Goal: Task Accomplishment & Management: Manage account settings

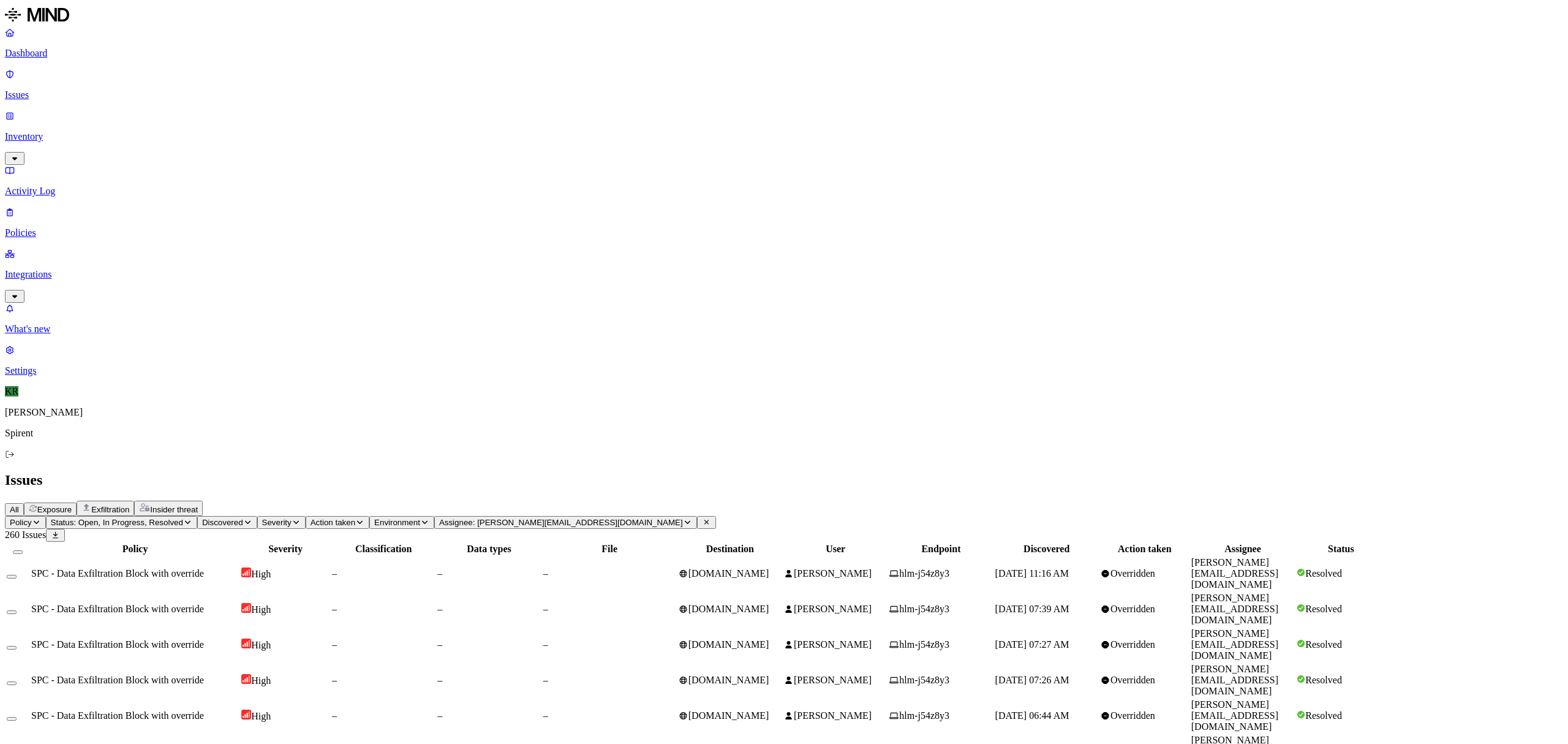
scroll to position [142, 0]
drag, startPoint x: 728, startPoint y: 72, endPoint x: 630, endPoint y: 75, distance: 98.0
click at [711, 518] on icon at bounding box center [707, 522] width 10 height 7
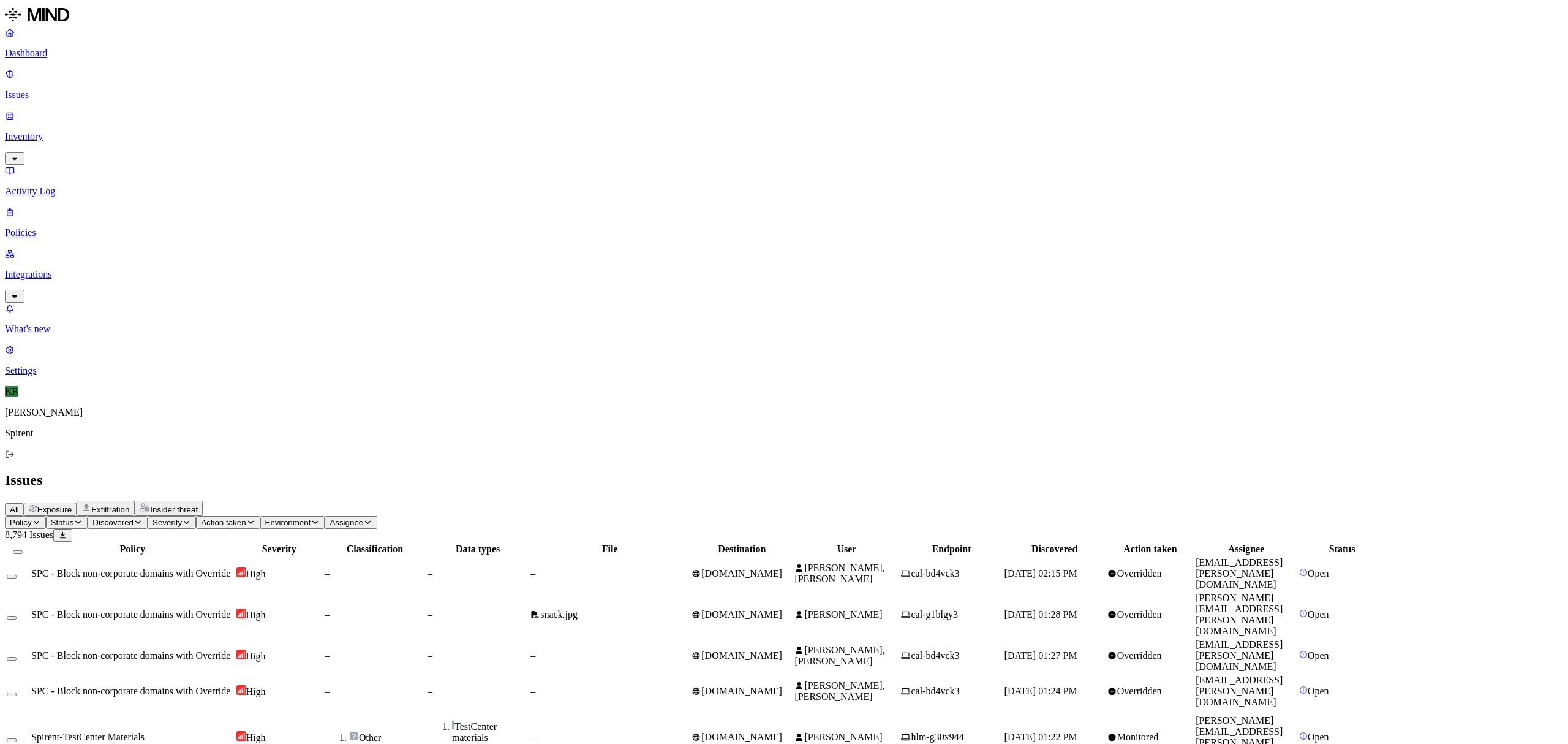
click at [198, 504] on span "Insider threat" at bounding box center [174, 509] width 48 height 10
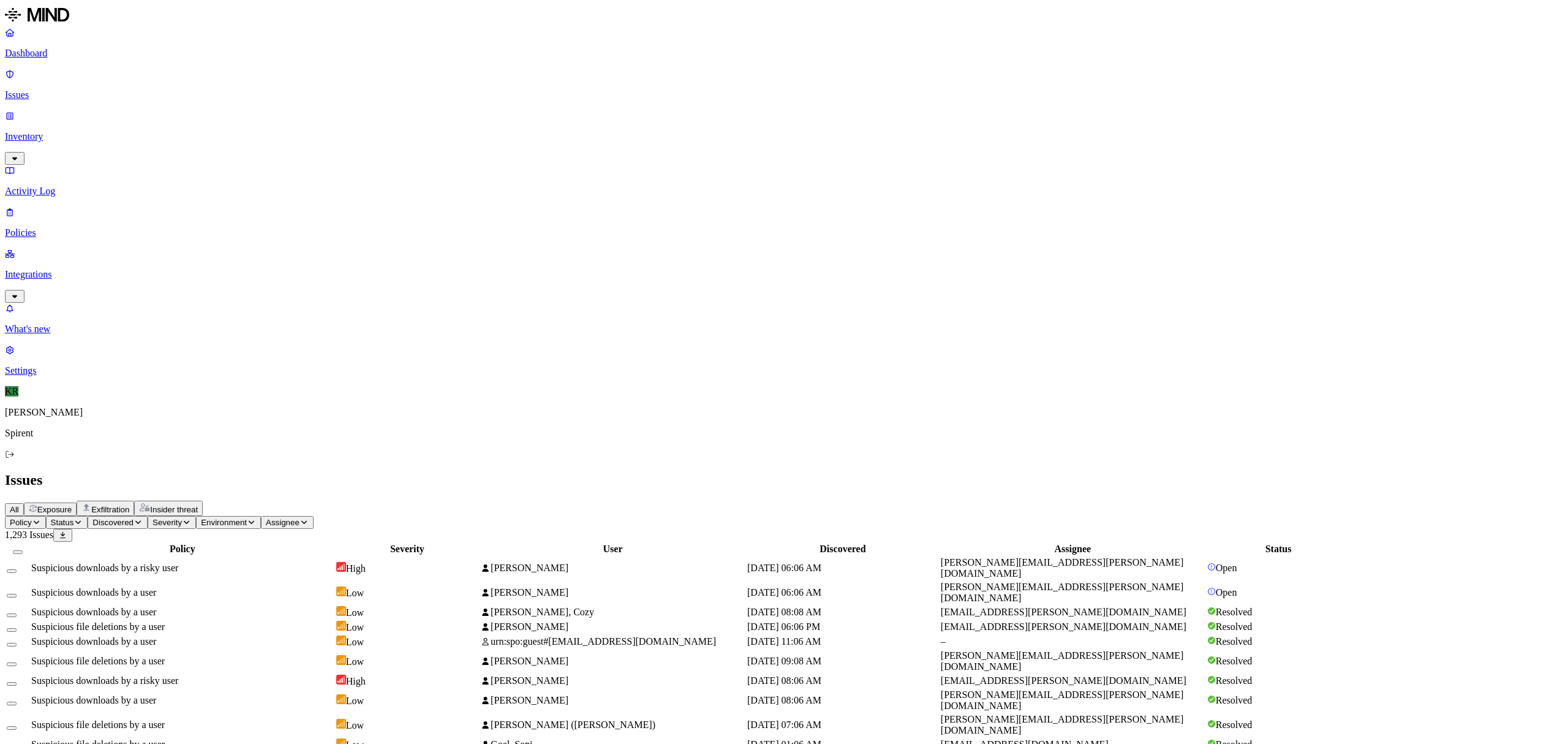
click at [74, 517] on span "Status" at bounding box center [63, 522] width 23 height 10
click at [226, 119] on img at bounding box center [227, 122] width 9 height 9
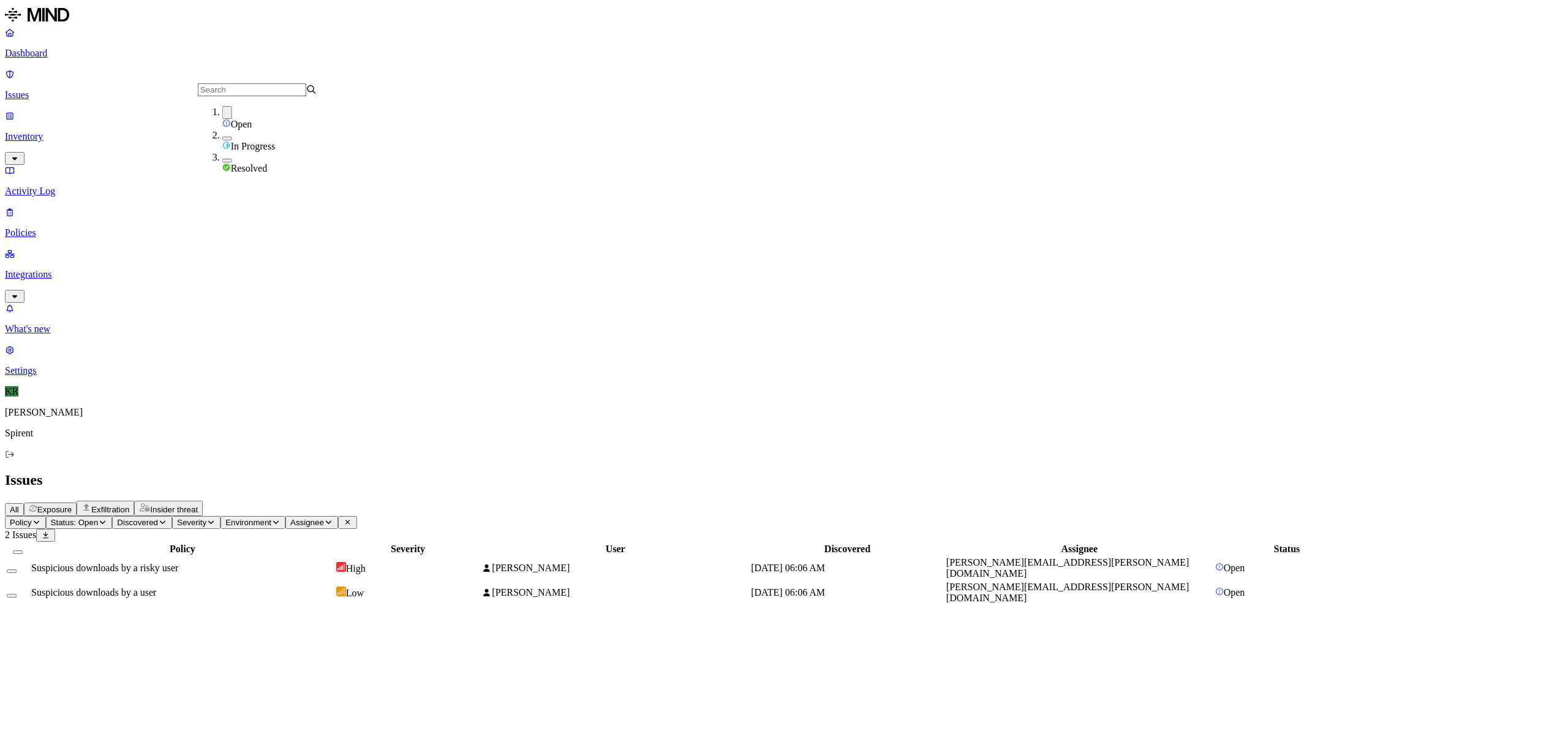
click at [393, 542] on div "Policy Severity User Discovered Assignee Status Suspicious downloads by a risky…" at bounding box center [784, 573] width 1558 height 63
click at [178, 563] on span "Suspicious downloads by a risky user" at bounding box center [104, 568] width 147 height 10
click at [290, 581] on td "Suspicious downloads by a user" at bounding box center [182, 592] width 304 height 23
click at [23, 550] on button "Select all" at bounding box center [17, 552] width 10 height 3
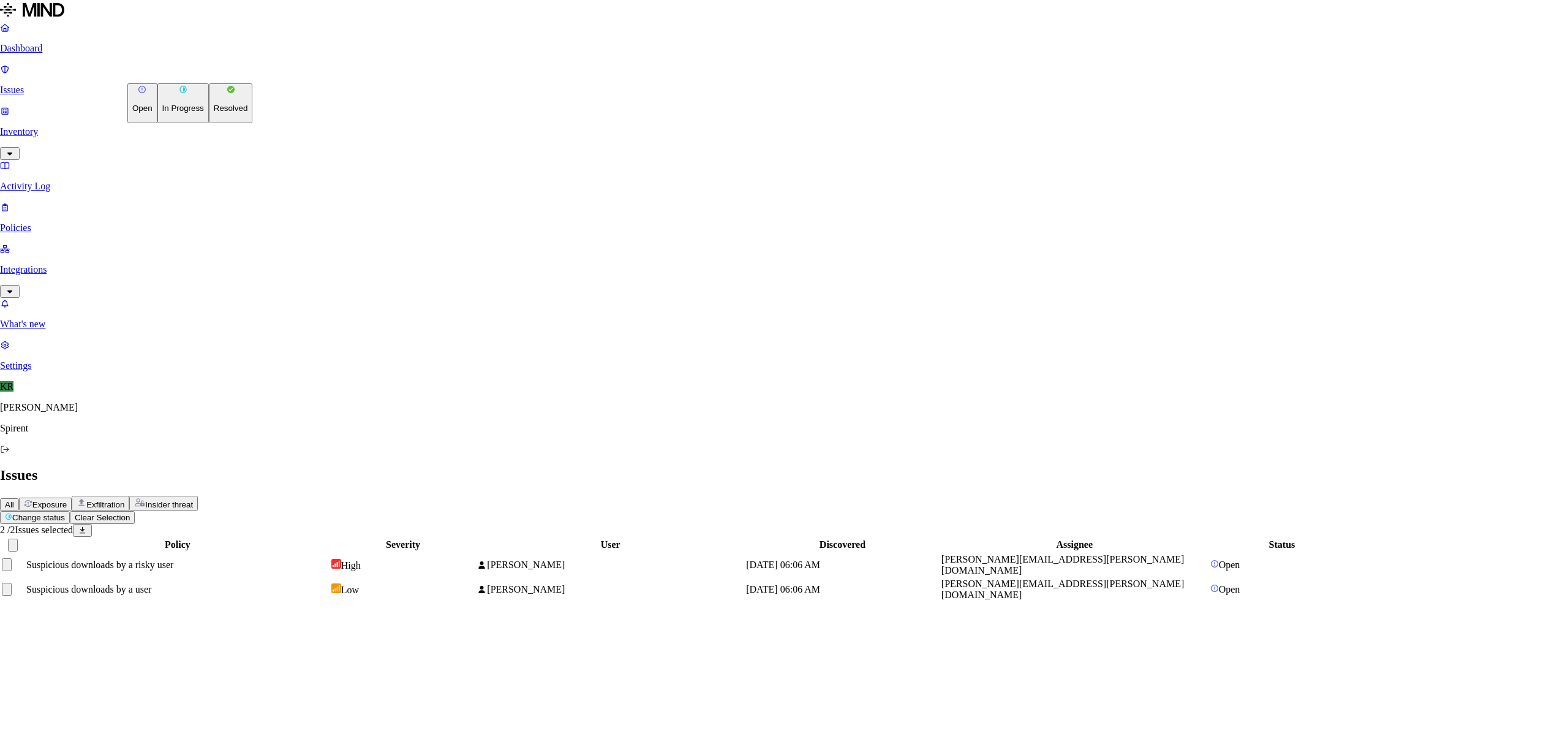
click at [203, 77] on html "Dashboard Issues Inventory Activity Log Policies Integrations What's new 1 Sett…" at bounding box center [784, 306] width 1568 height 612
click at [214, 113] on p "Resolved" at bounding box center [231, 108] width 35 height 10
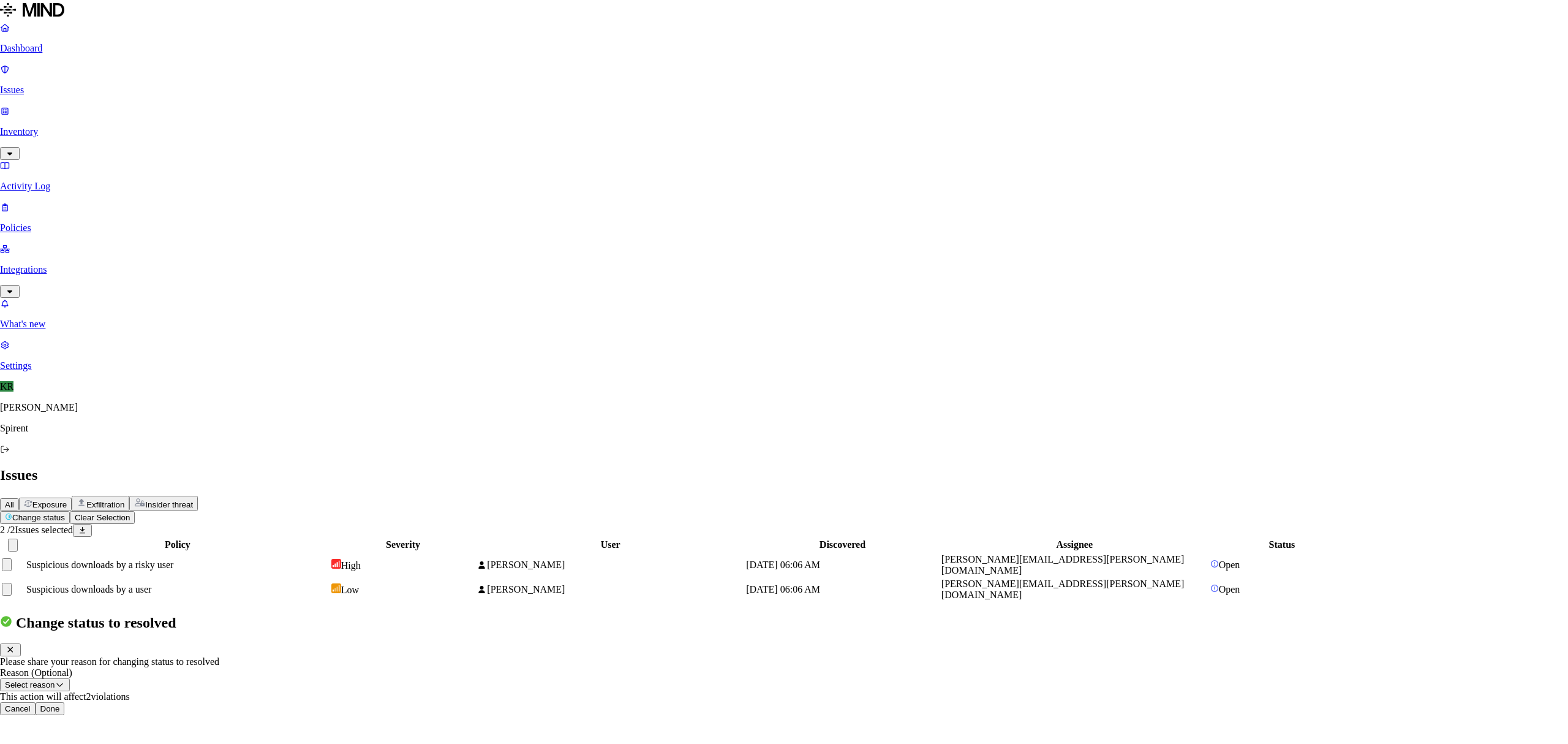
click at [65, 702] on button "Done" at bounding box center [50, 708] width 30 height 13
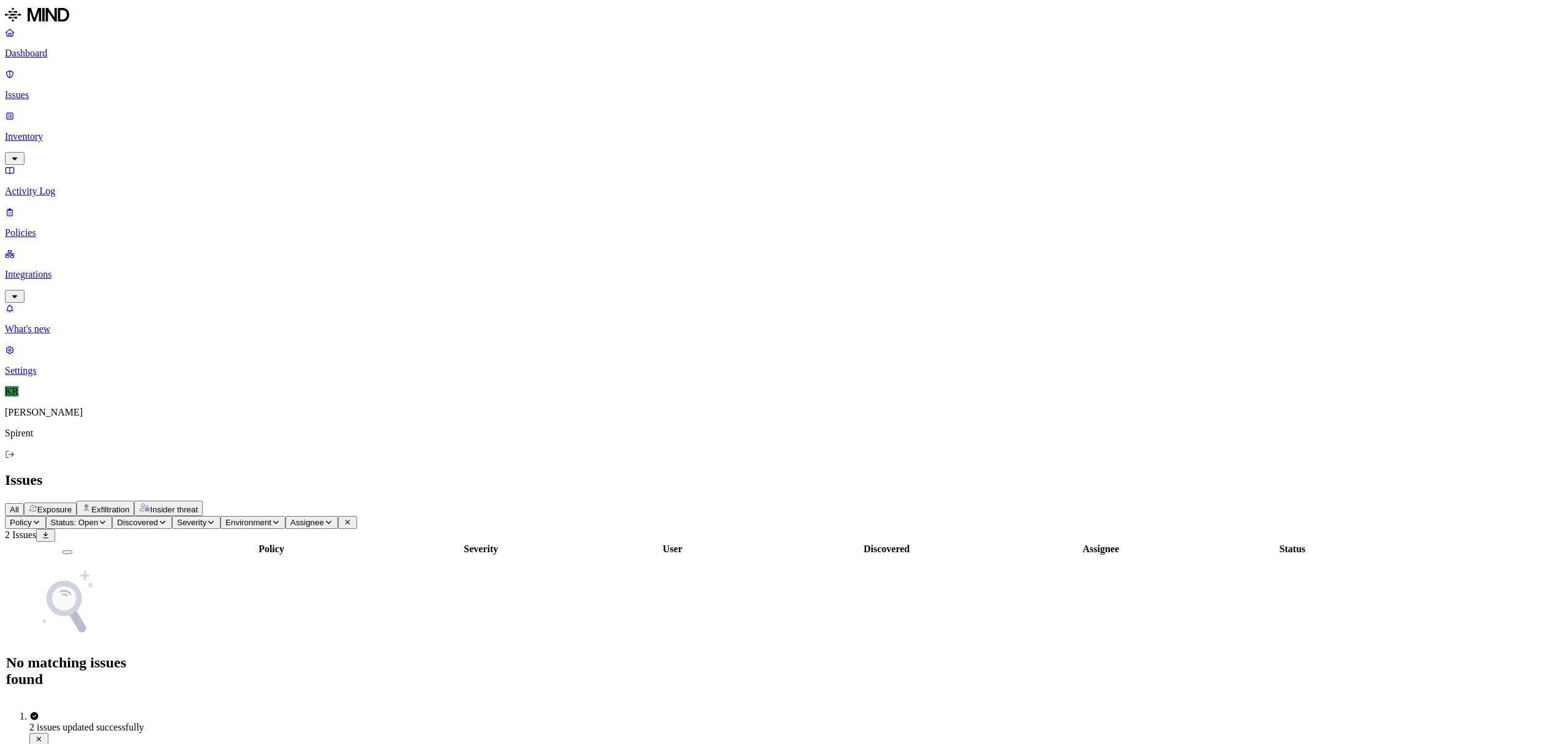
click at [129, 504] on span "Exfiltration" at bounding box center [110, 509] width 38 height 10
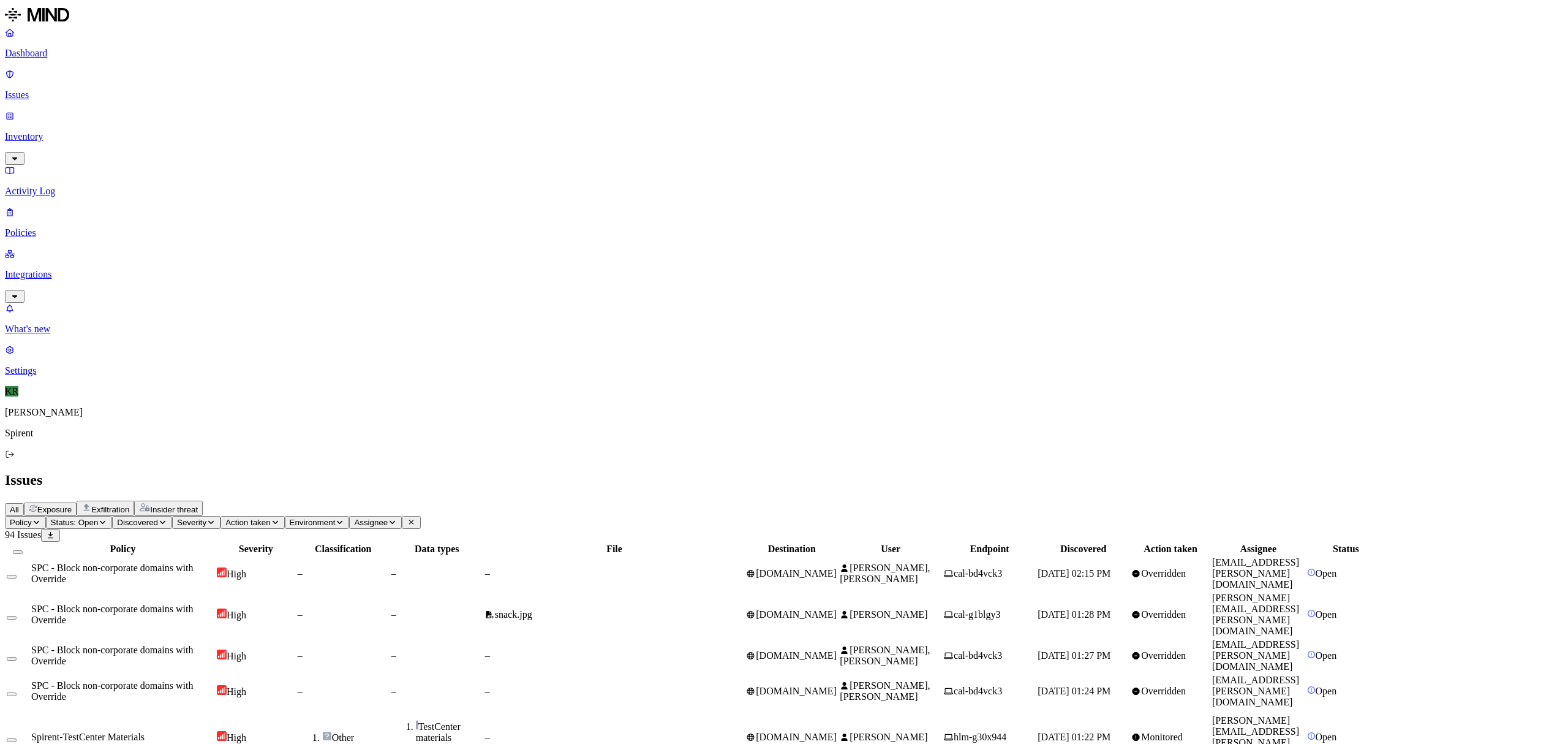
click at [72, 504] on span "Exposure" at bounding box center [55, 509] width 35 height 10
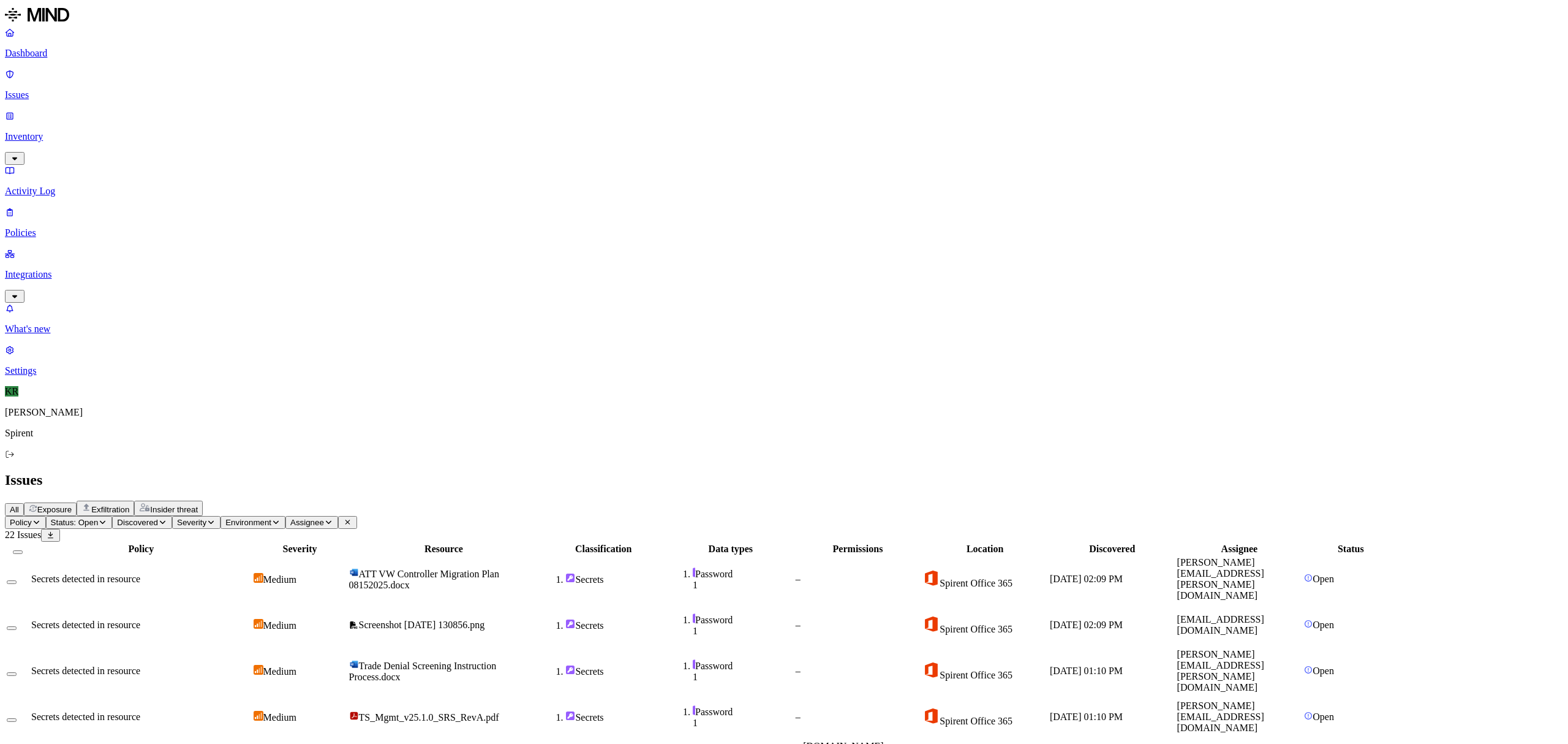
click at [23, 550] on button "Select all" at bounding box center [17, 552] width 10 height 3
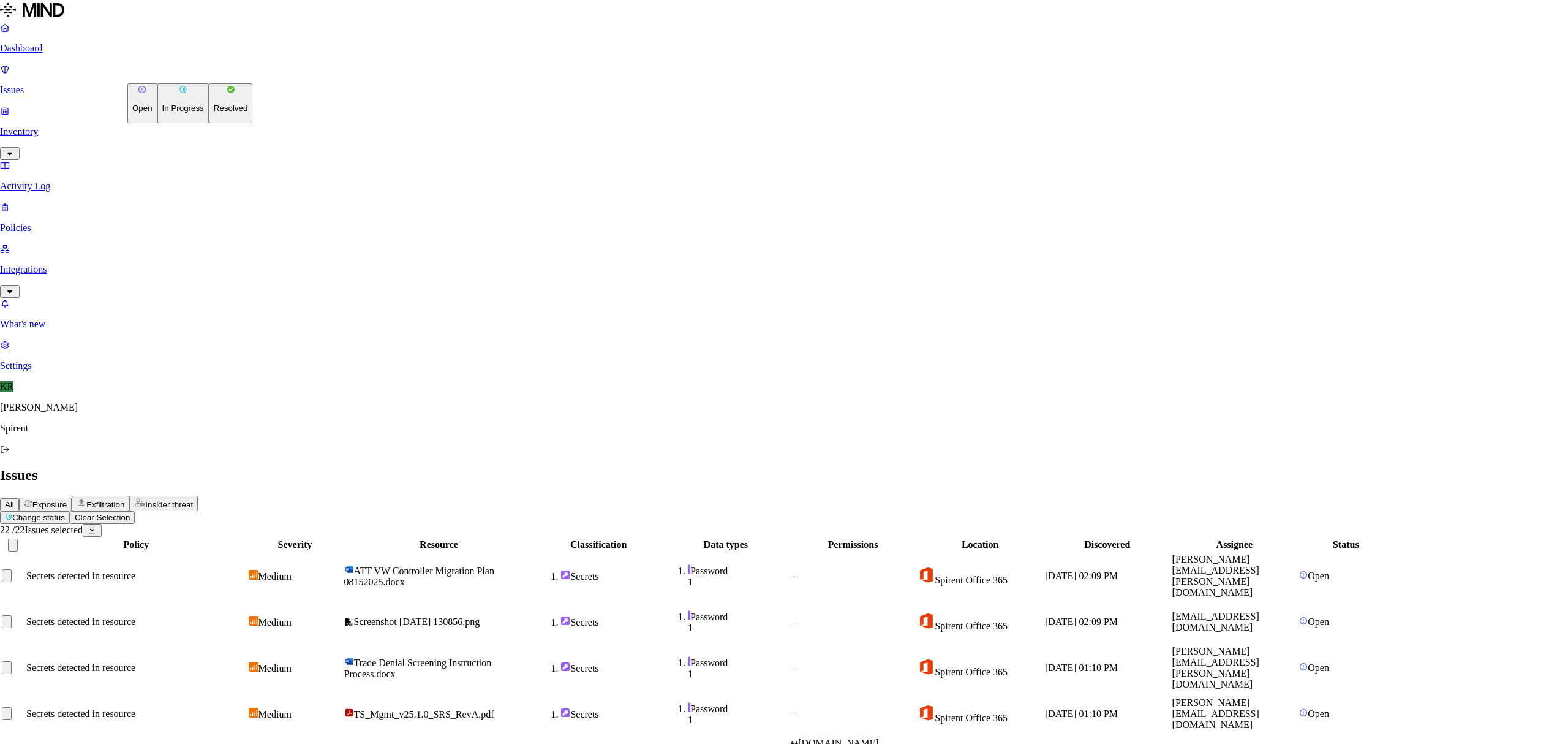
click at [214, 113] on p "Resolved" at bounding box center [231, 108] width 35 height 10
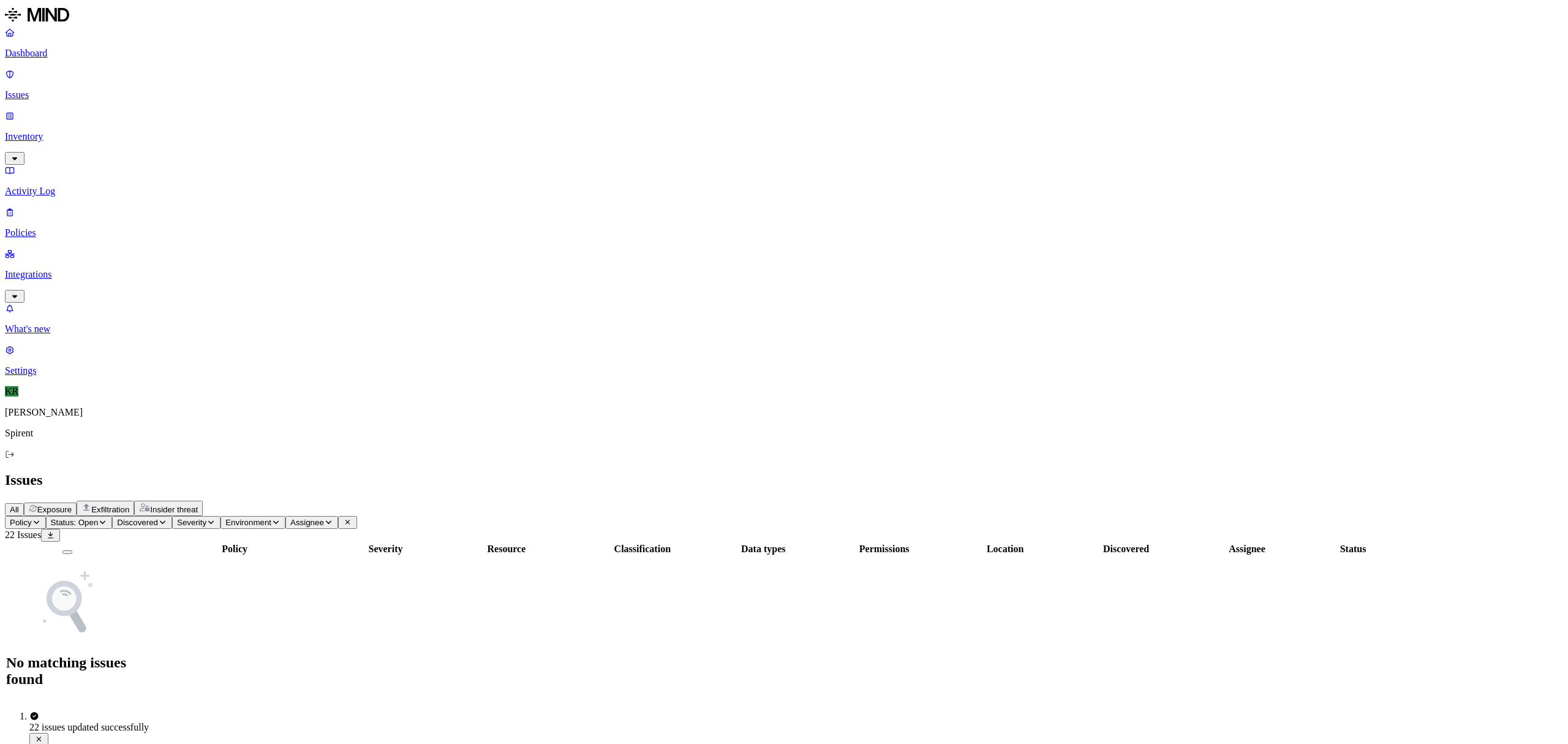
click at [129, 504] on span "Exfiltration" at bounding box center [110, 509] width 38 height 10
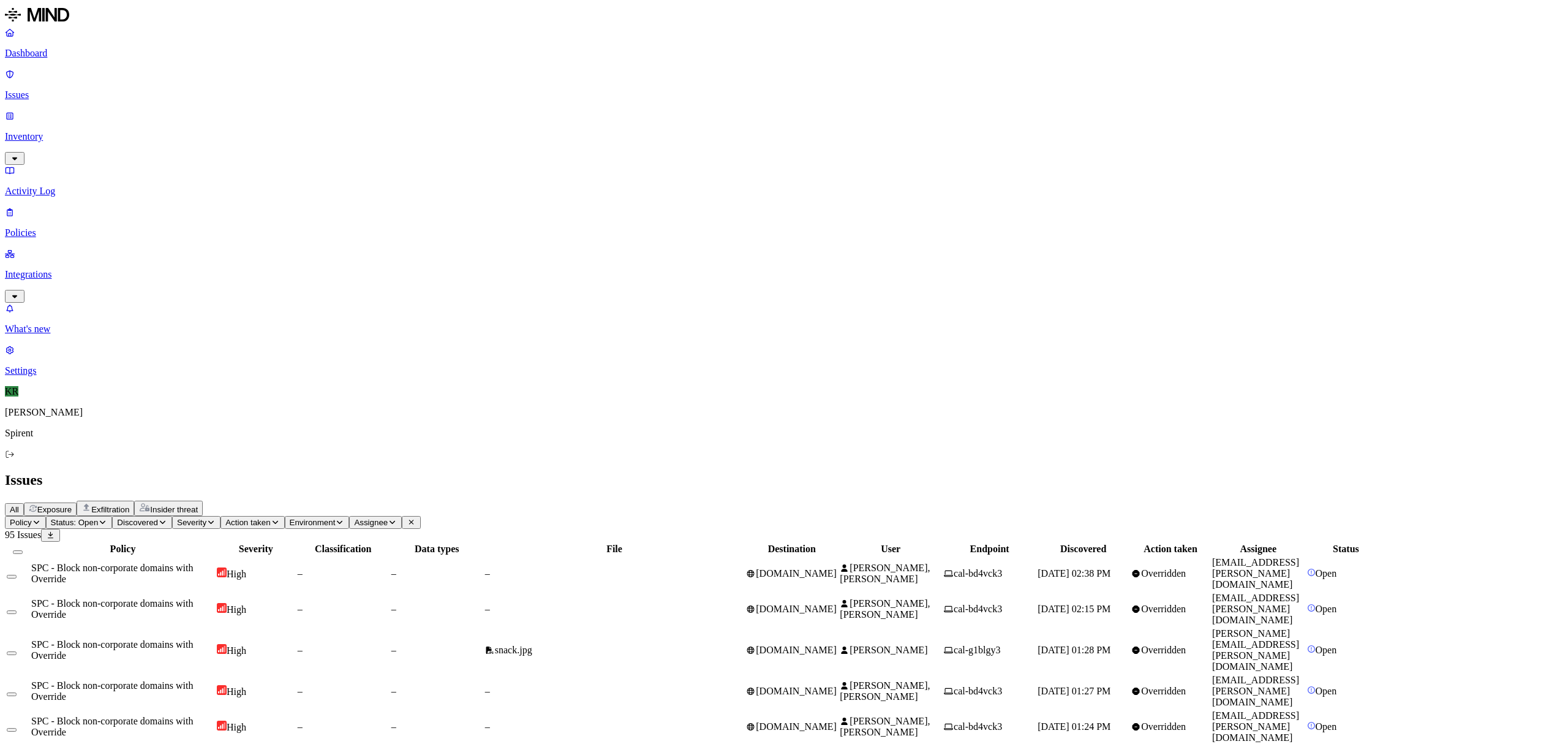
click at [1036, 556] on td "cal-bd4vck3" at bounding box center [990, 574] width 93 height 35
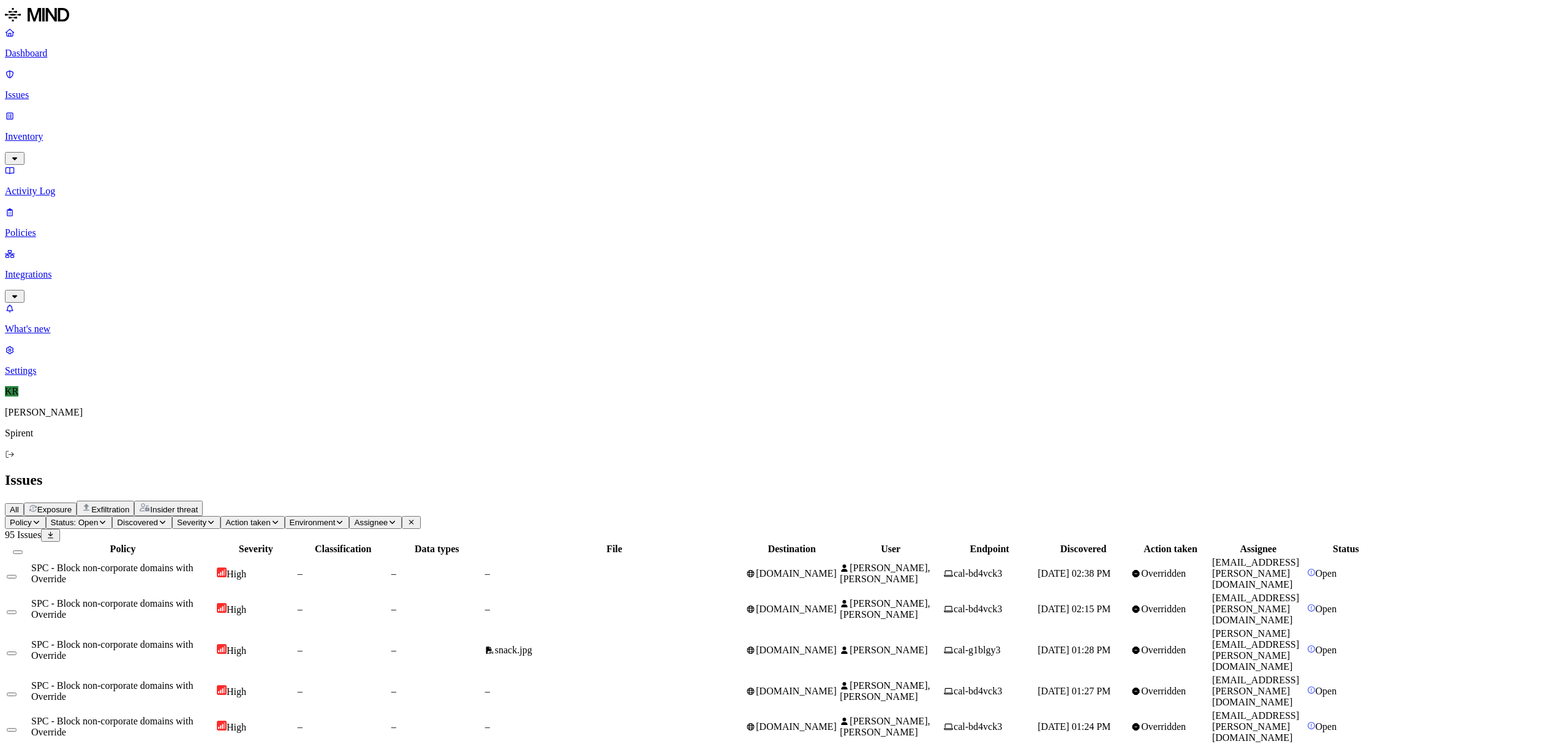
click at [23, 550] on button "Select all" at bounding box center [17, 552] width 10 height 3
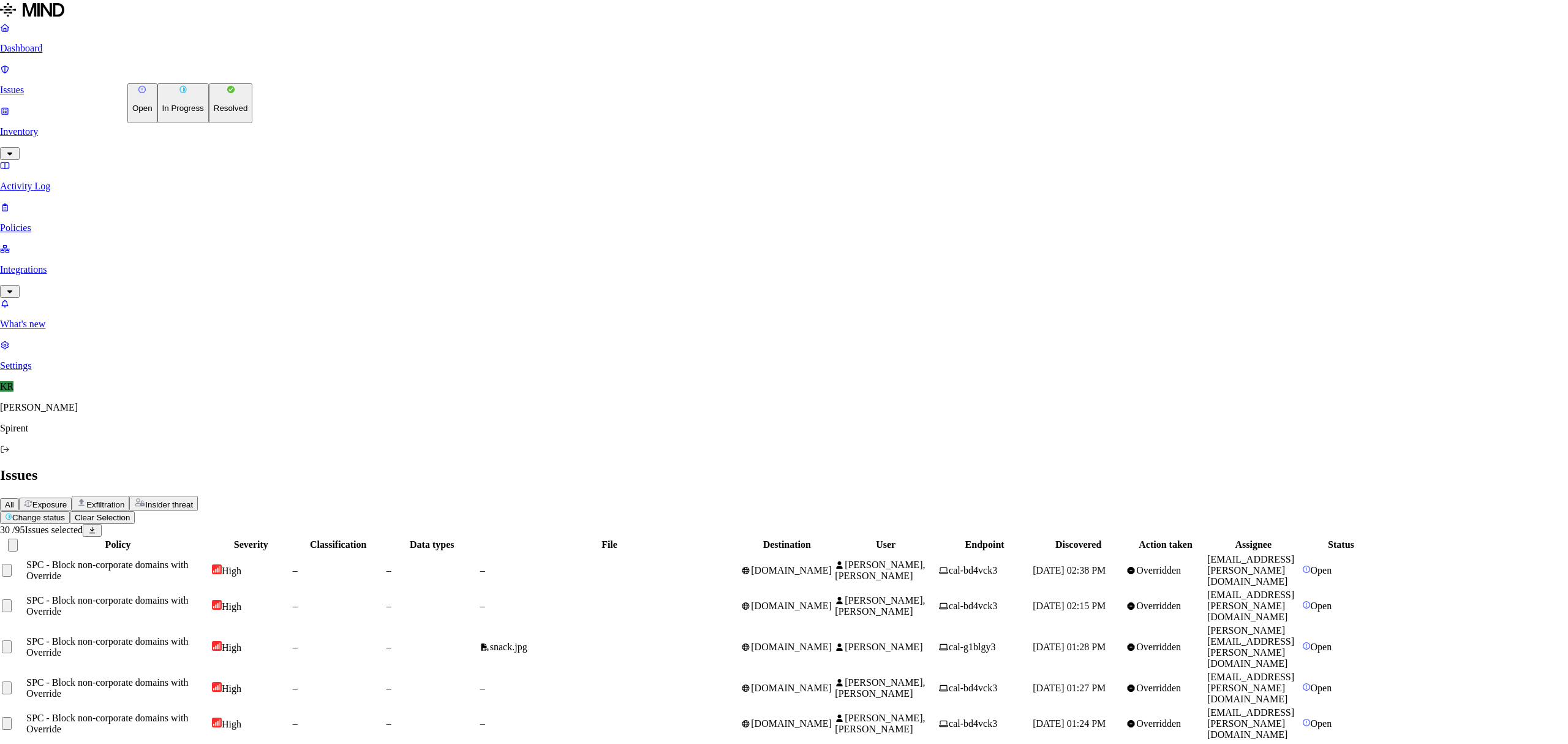
click at [214, 113] on p "Resolved" at bounding box center [231, 108] width 35 height 10
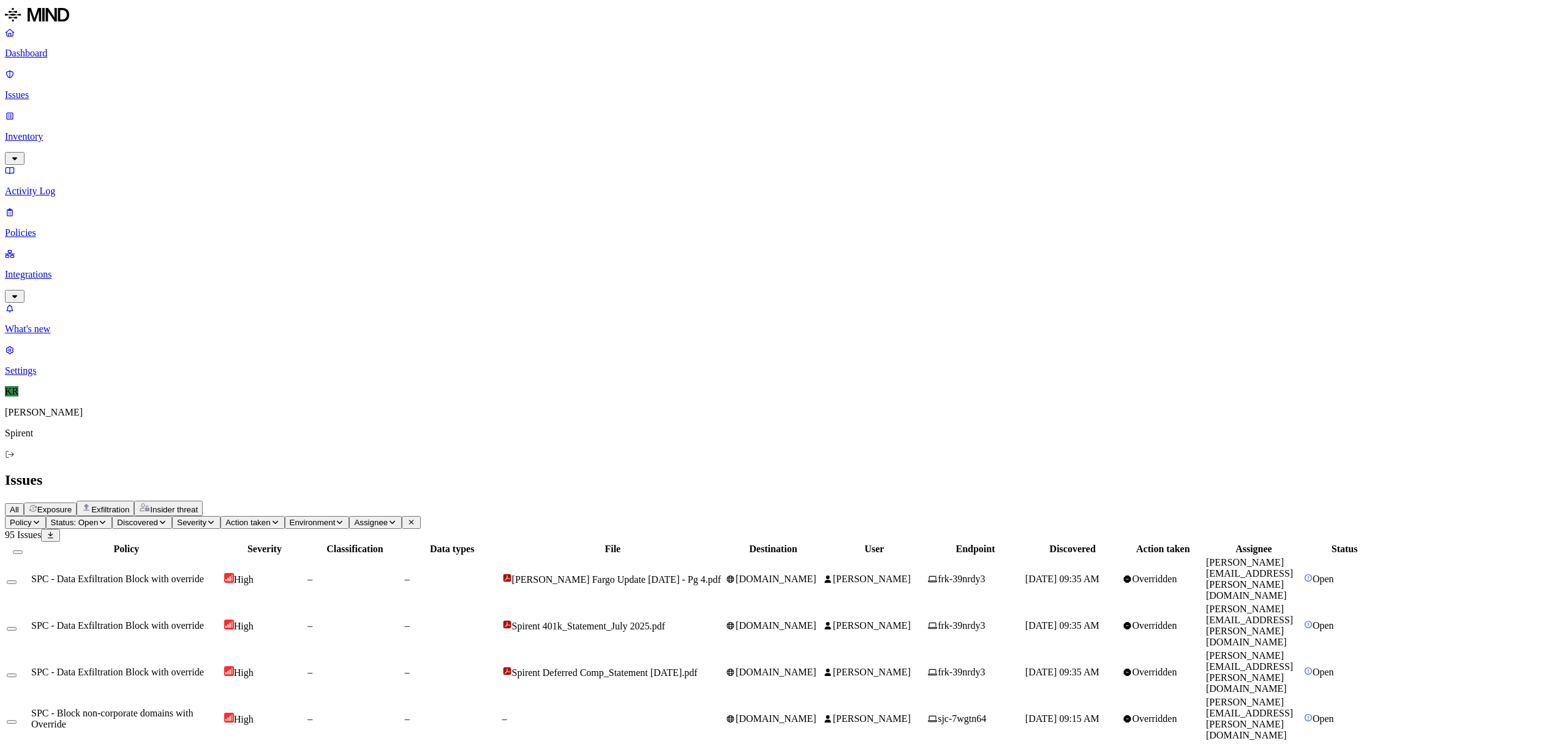
click at [985, 573] on span "frk-39nrdy3" at bounding box center [957, 578] width 57 height 10
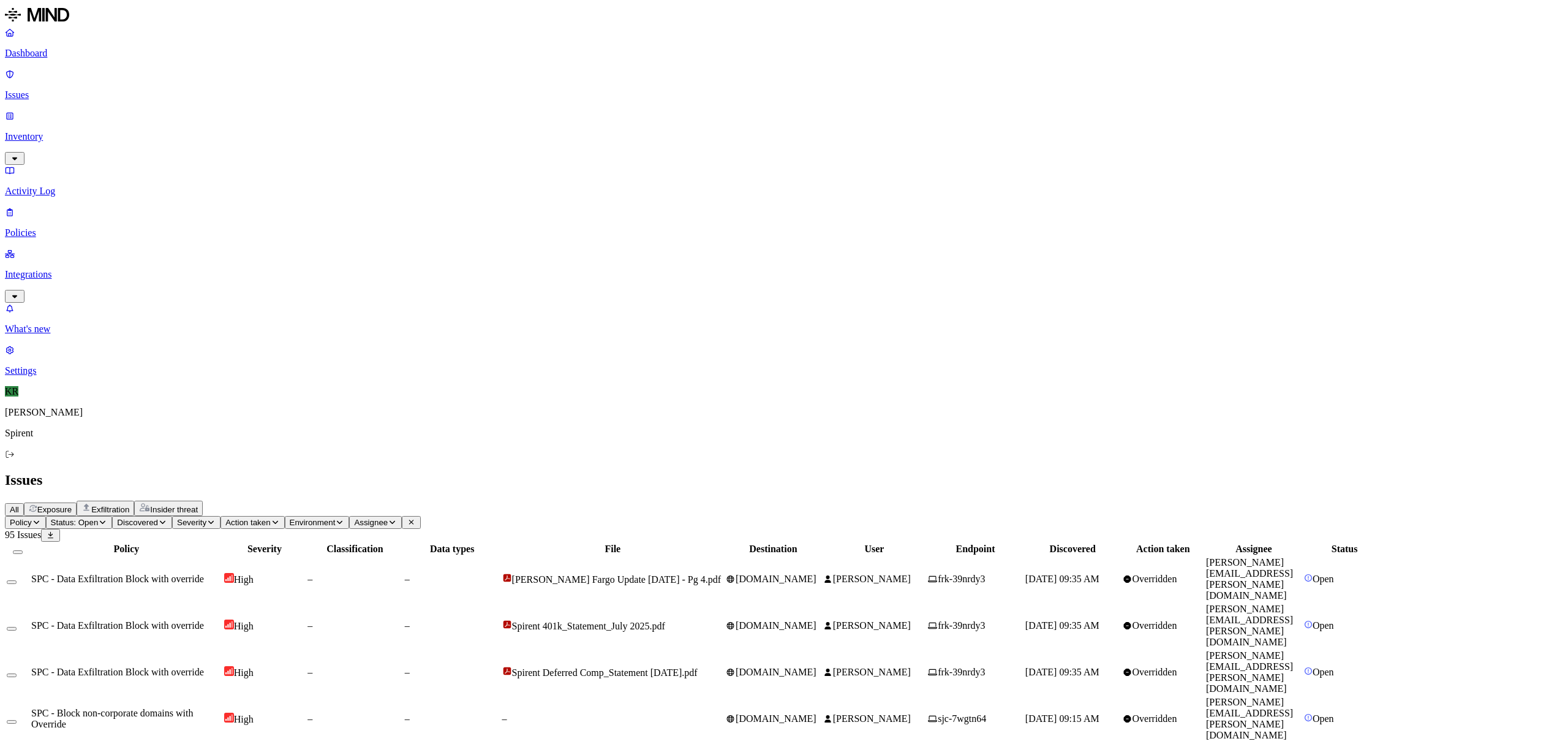
scroll to position [59, 0]
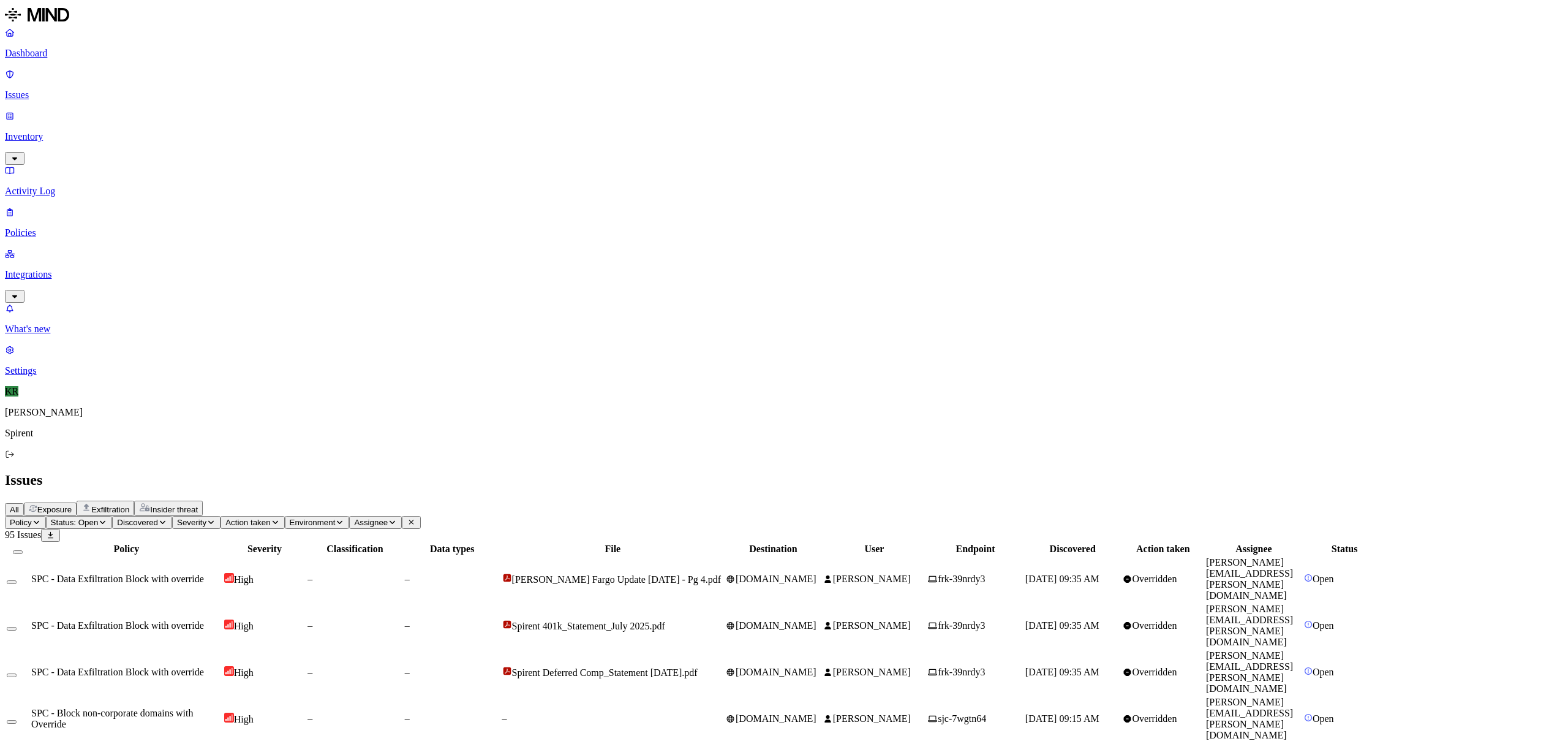
click at [23, 550] on button "Select all" at bounding box center [17, 552] width 10 height 3
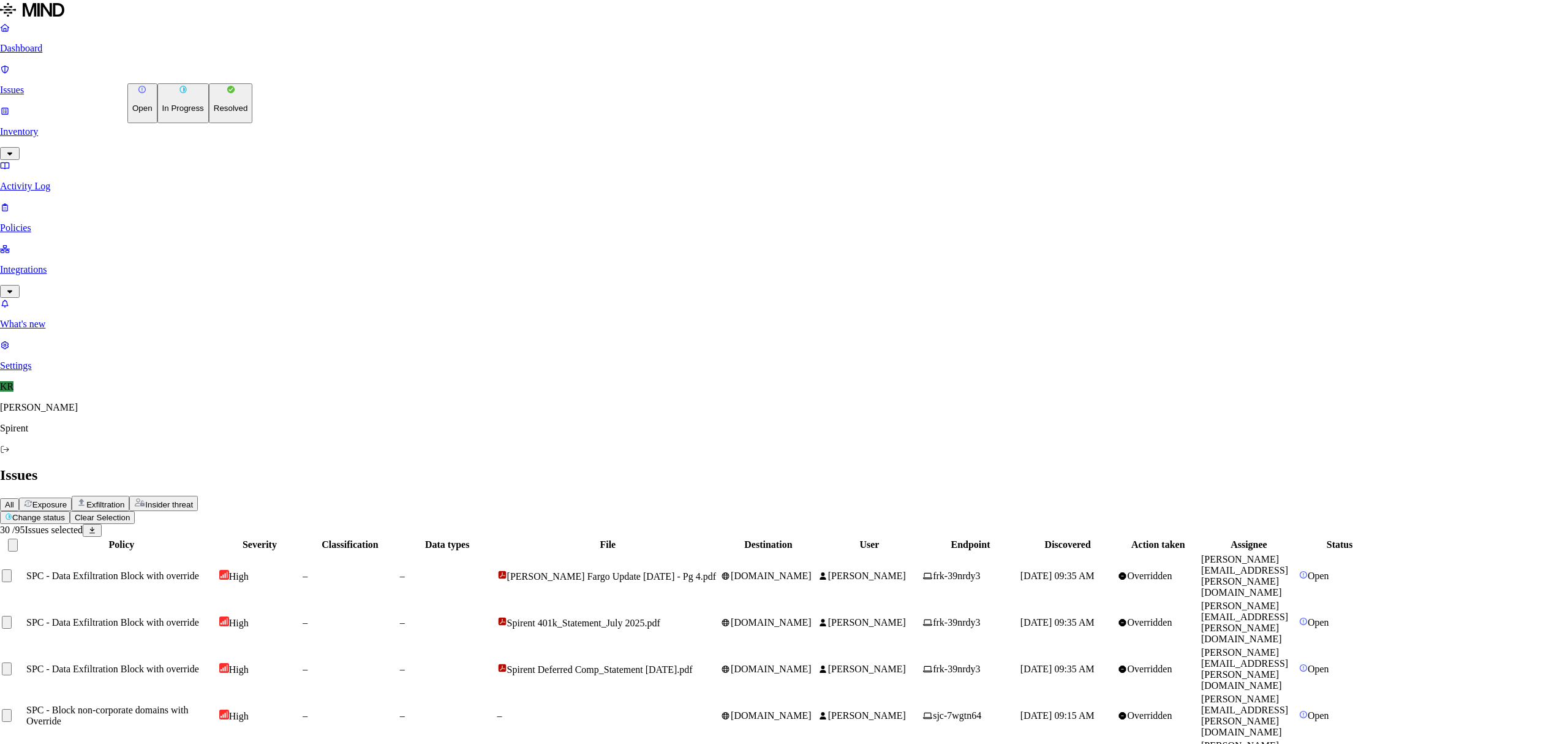
click at [214, 113] on p "Resolved" at bounding box center [231, 108] width 35 height 10
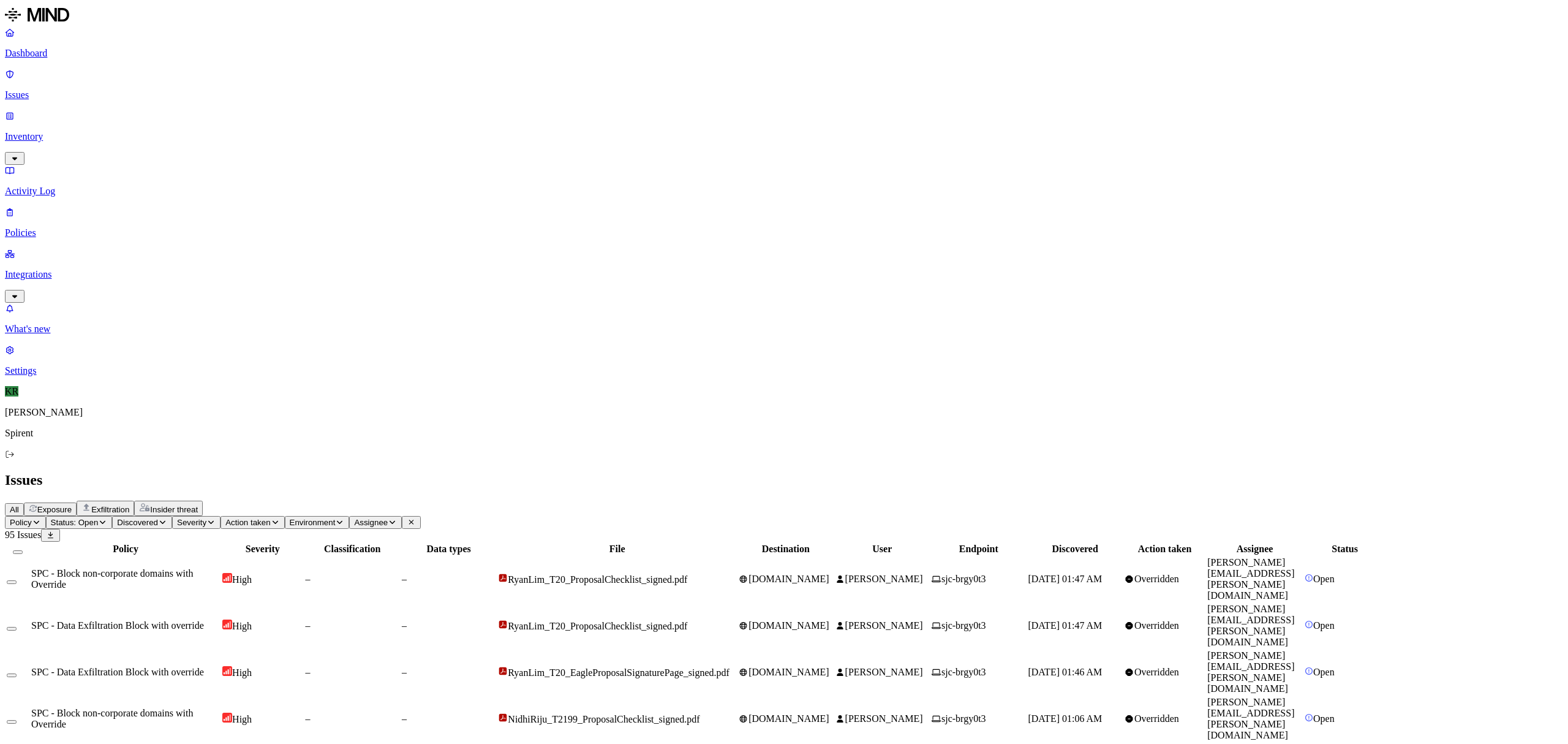
click at [23, 550] on button "Select all" at bounding box center [17, 552] width 10 height 3
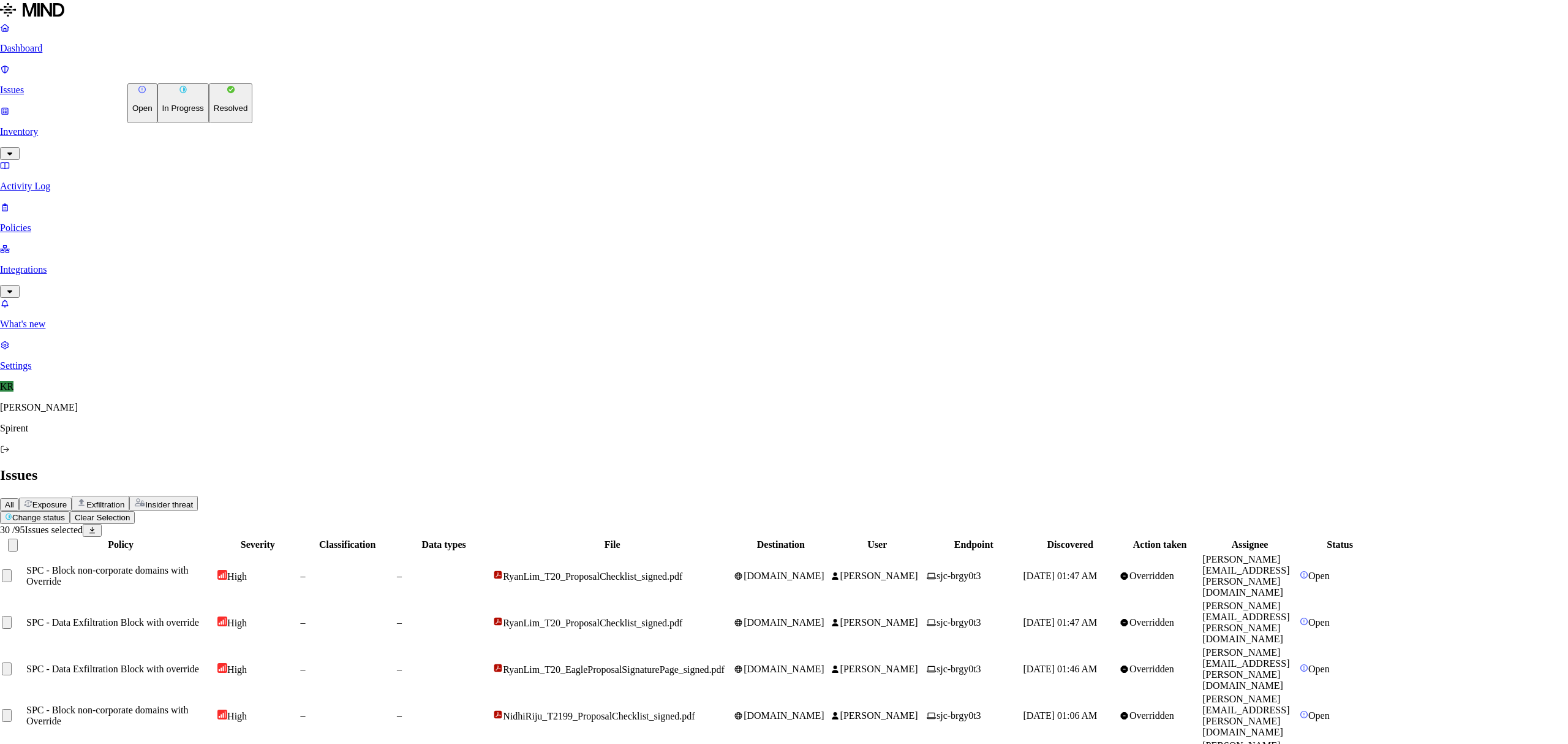
click at [209, 123] on button "Resolved" at bounding box center [231, 103] width 44 height 40
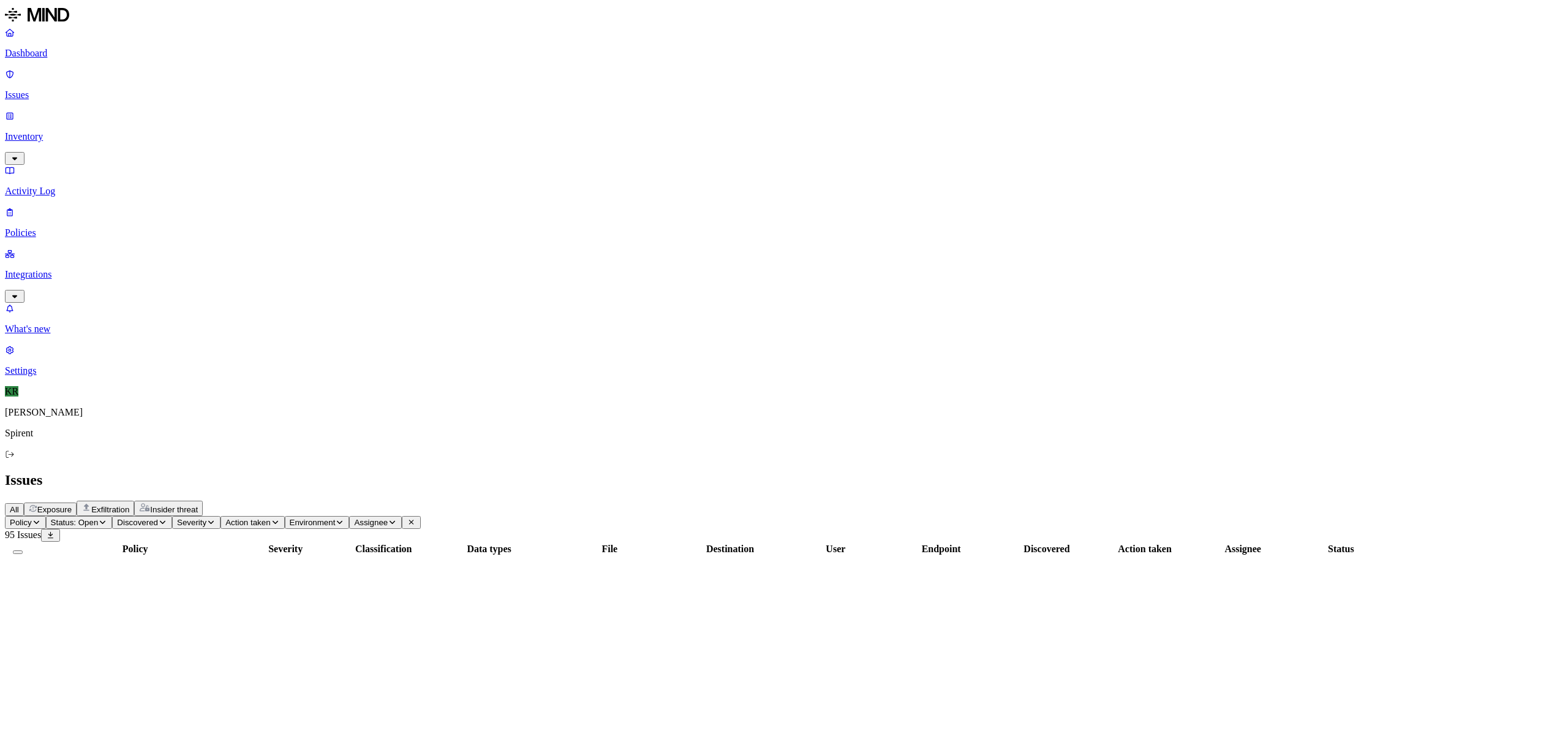
scroll to position [0, 0]
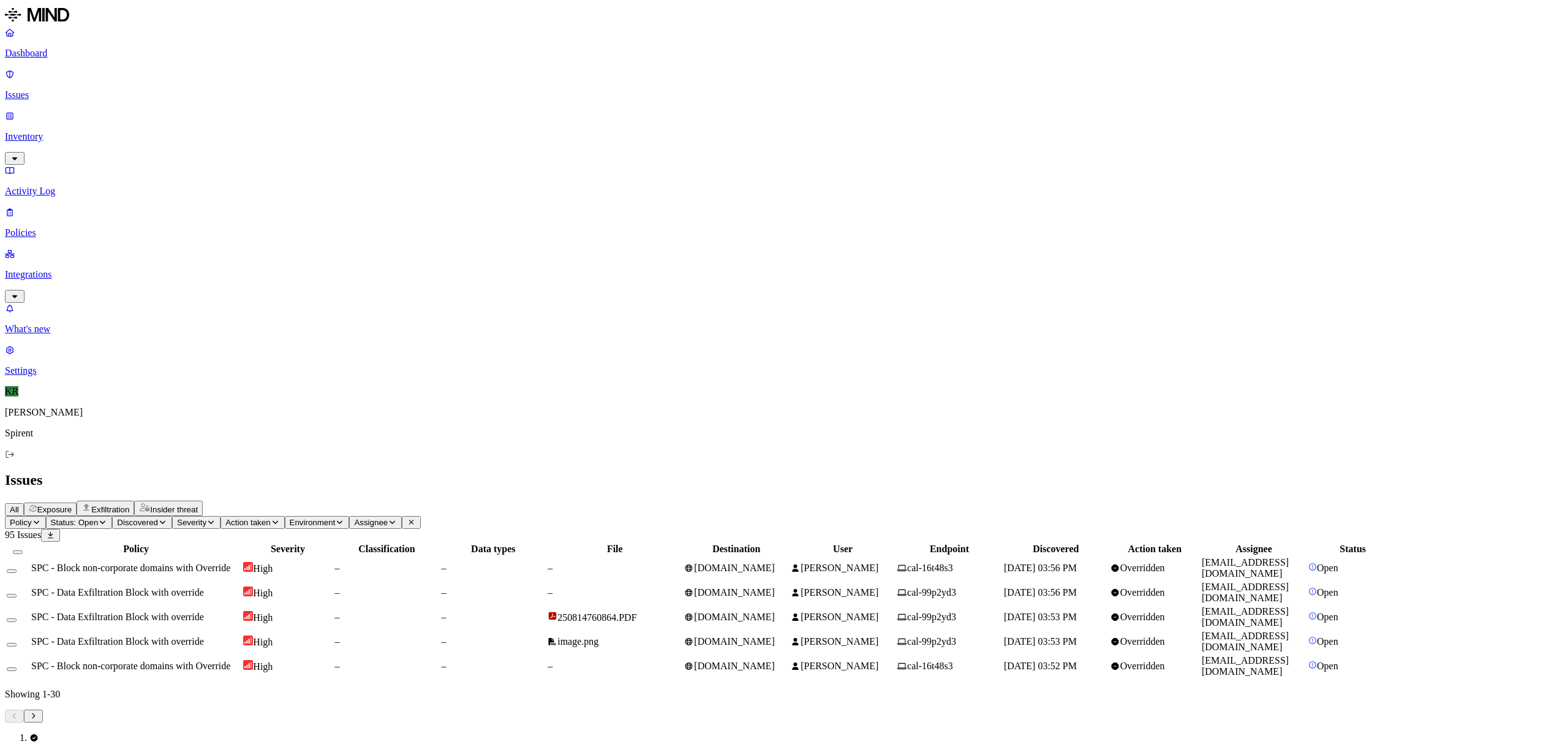
click at [1002, 556] on td "cal-16t48s3" at bounding box center [949, 568] width 105 height 23
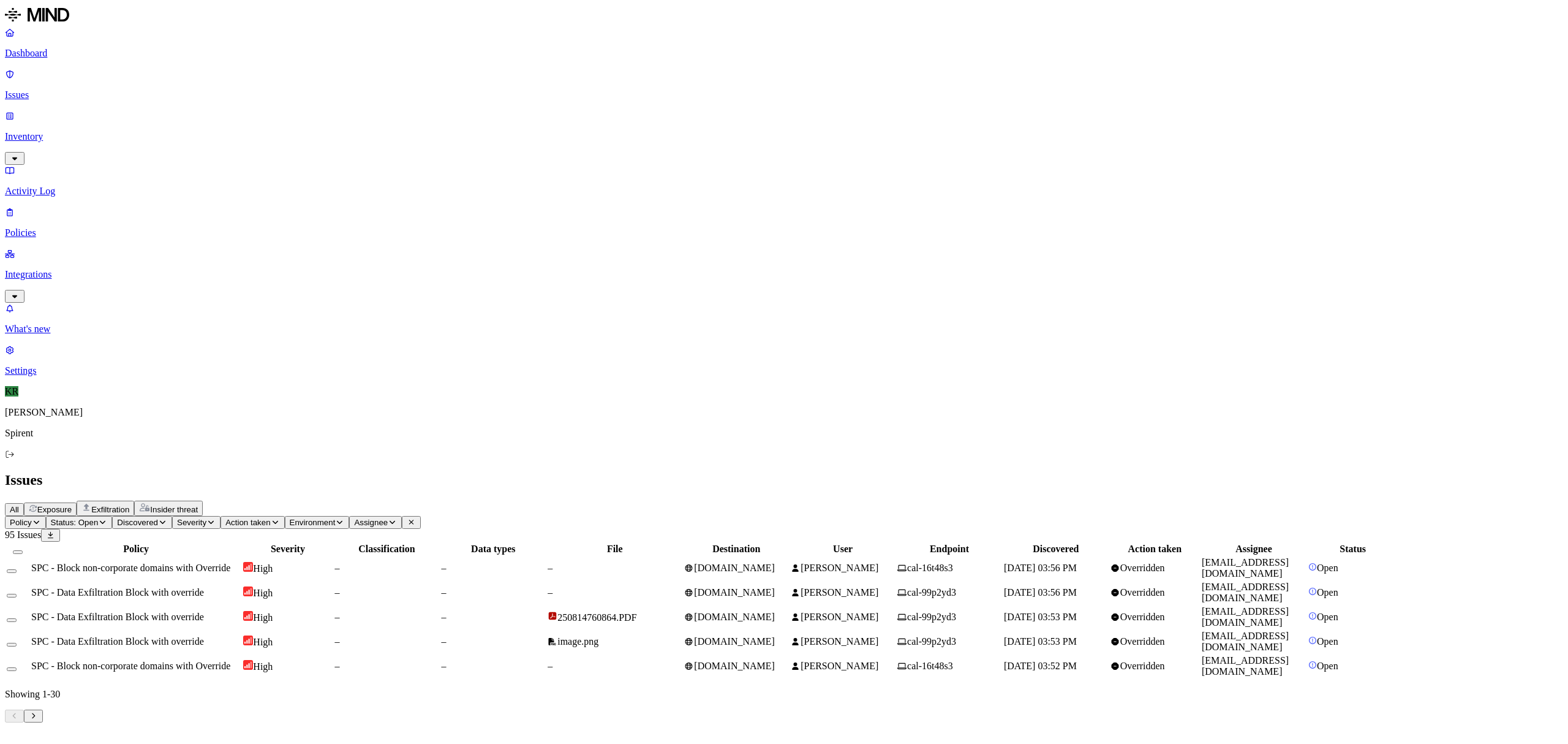
click at [23, 550] on button "Select all" at bounding box center [17, 552] width 10 height 3
click at [194, 75] on html "Dashboard Issues Inventory Activity Log Policies Integrations What's new 1 Sett…" at bounding box center [784, 366] width 1568 height 734
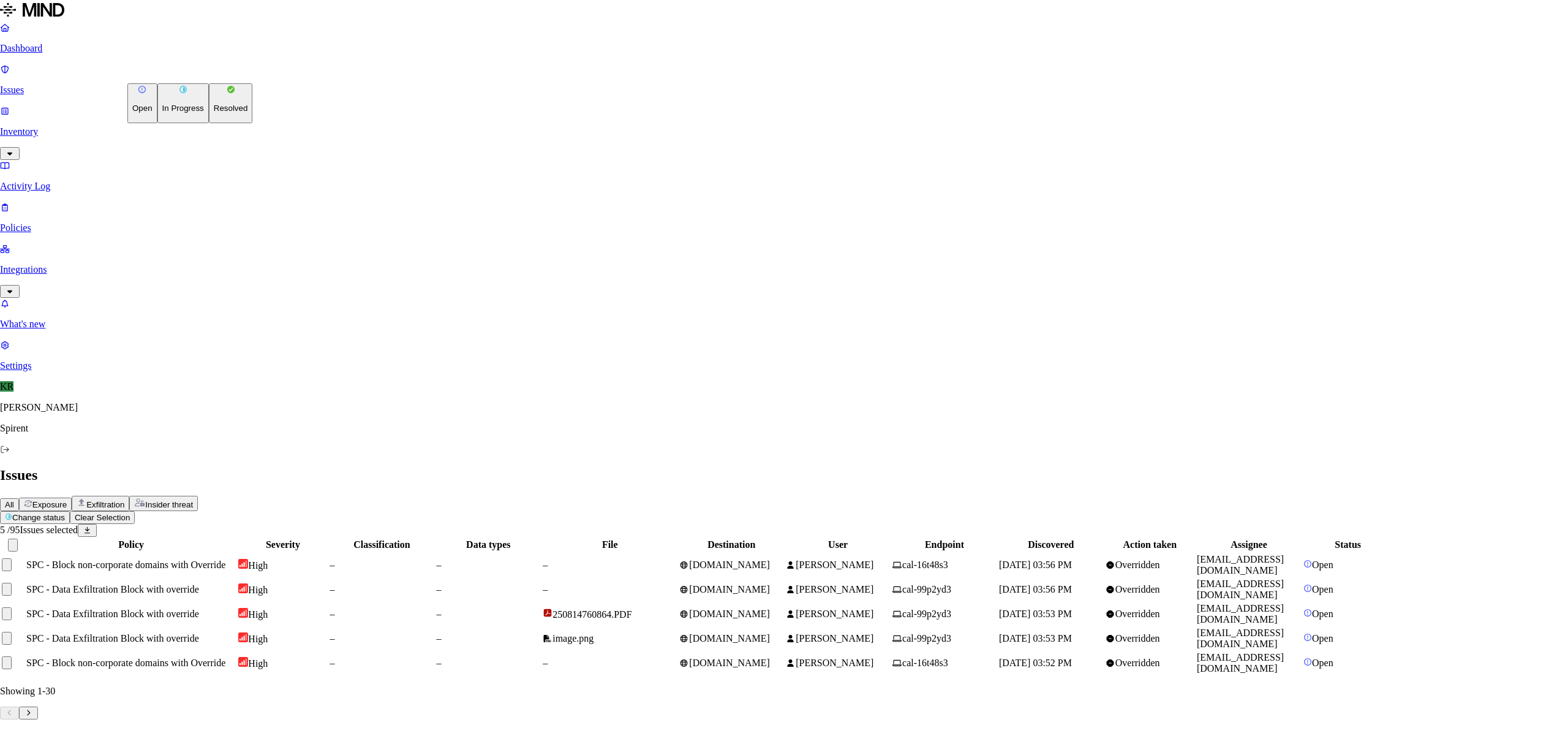
click at [209, 123] on button "Resolved" at bounding box center [231, 103] width 44 height 40
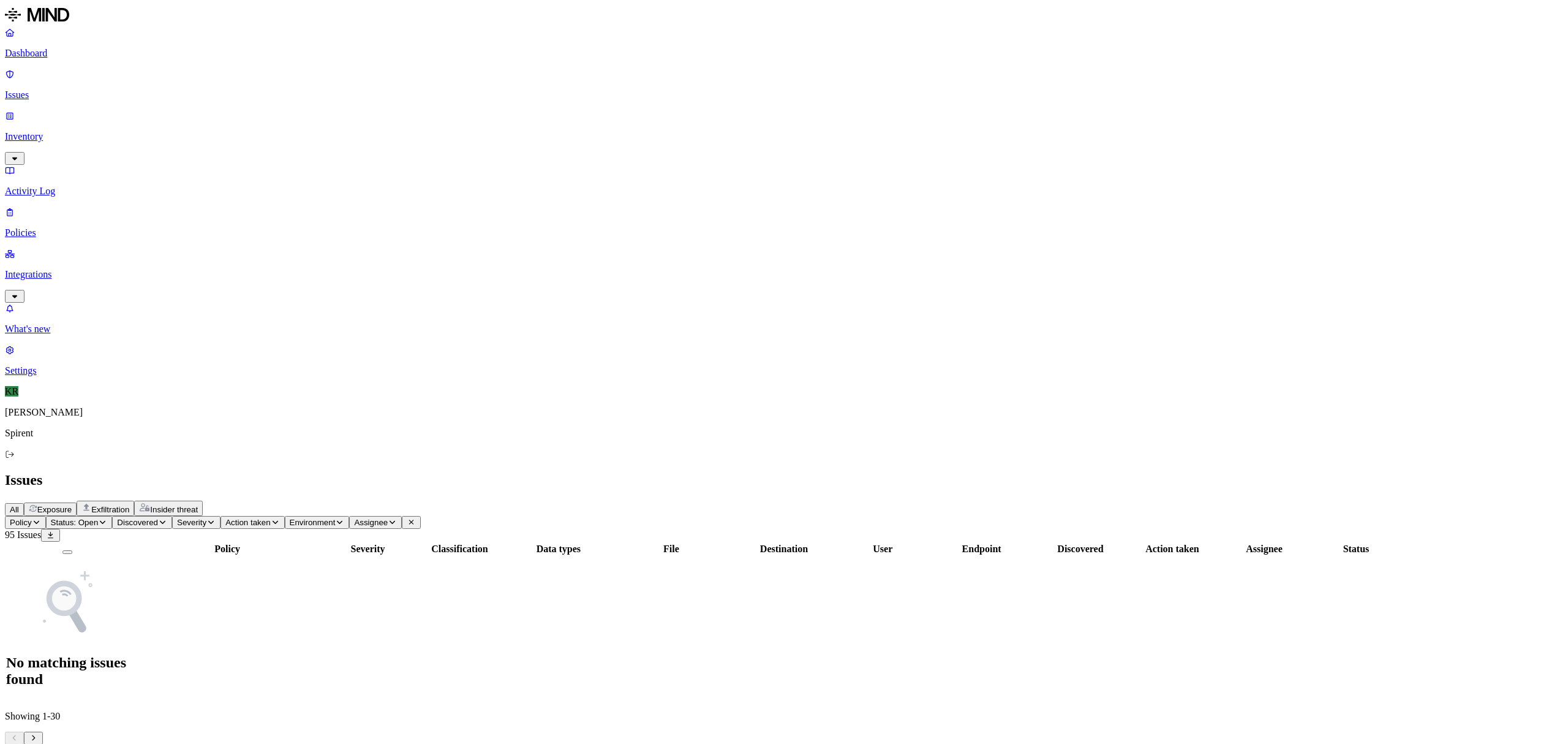
click at [19, 504] on span "All" at bounding box center [14, 509] width 10 height 10
